Goal: Transaction & Acquisition: Obtain resource

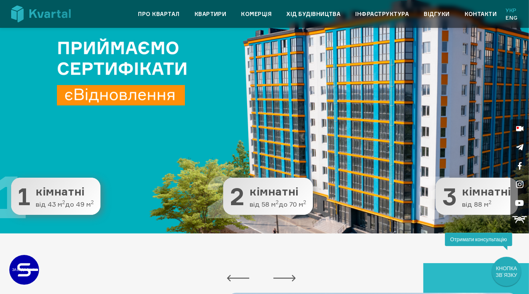
scroll to position [66, 0]
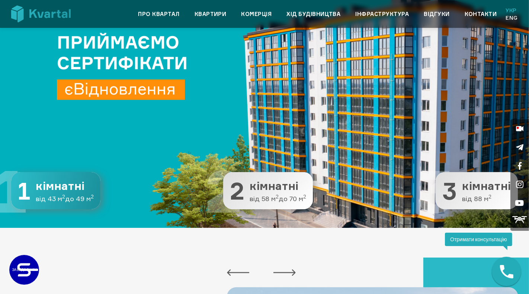
click at [61, 186] on span "кімнатні" at bounding box center [65, 186] width 58 height 12
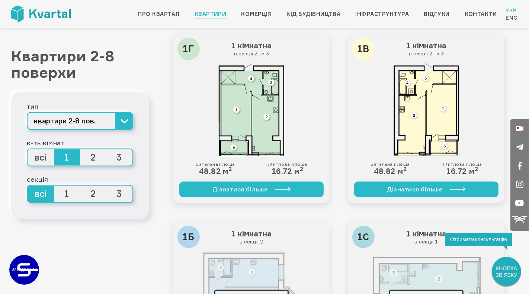
scroll to position [1168, 0]
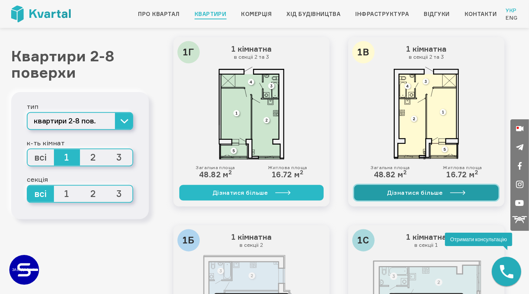
click at [375, 188] on link "Дізнатися більше" at bounding box center [426, 193] width 144 height 16
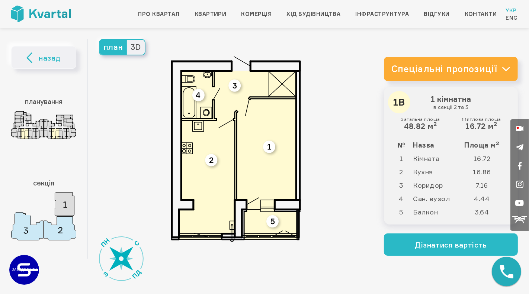
click at [479, 68] on link "Спеціальні пропозиції" at bounding box center [451, 69] width 134 height 24
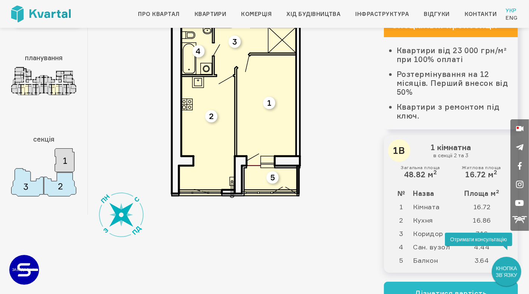
scroll to position [47, 0]
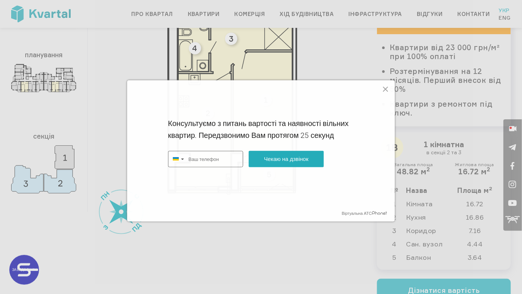
type input "+380"
click at [384, 89] on icon at bounding box center [385, 89] width 9 height 9
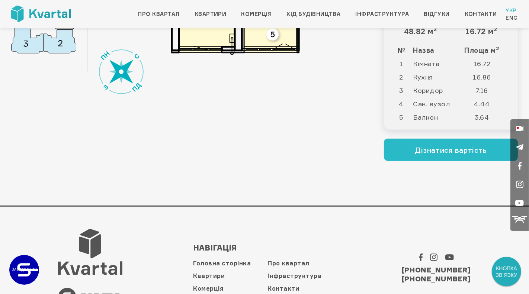
scroll to position [192, 0]
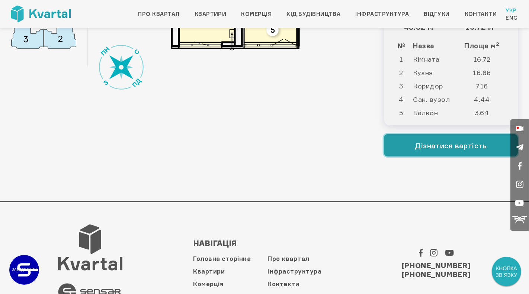
click at [434, 143] on button "Дізнатися вартість" at bounding box center [451, 145] width 134 height 22
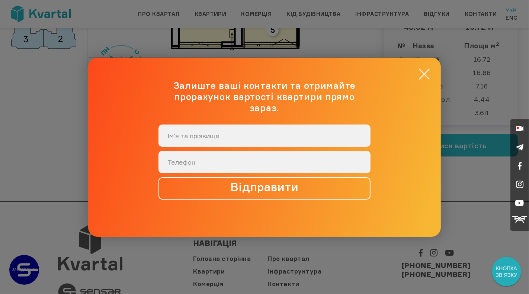
click at [425, 77] on button "×" at bounding box center [424, 74] width 15 height 15
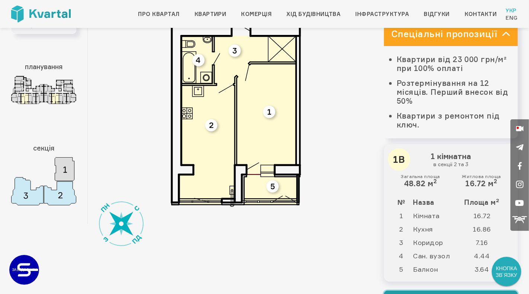
scroll to position [0, 0]
